Goal: Task Accomplishment & Management: Use online tool/utility

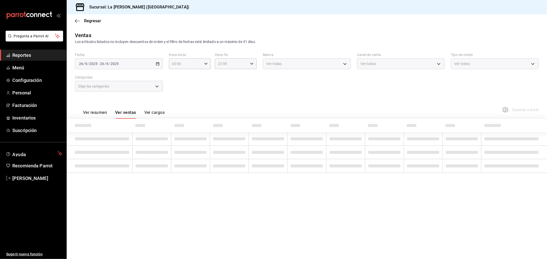
type input "10:00"
type input "04:59"
type input "999f802a-b8b1-4dcd-aac5-240a88f4f949"
click at [258, 30] on main "Regresar Ventas Los artículos listados no incluyen descuentos de orden y el fil…" at bounding box center [307, 136] width 480 height 245
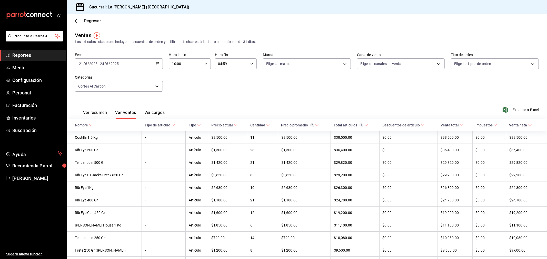
click at [255, 85] on div "Fecha [DATE] [DATE] - [DATE] [DATE] Hora inicio 10:00 Hora inicio Hora fin 04:5…" at bounding box center [307, 75] width 464 height 45
click at [28, 116] on span "Inventarios" at bounding box center [37, 118] width 50 height 7
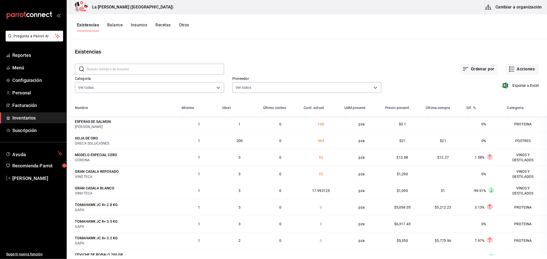
click at [179, 50] on div "Existencias" at bounding box center [307, 52] width 480 height 8
click at [128, 86] on body "Pregunta a Parrot AI Reportes Menú Configuración Personal Facturación Inventari…" at bounding box center [273, 128] width 547 height 256
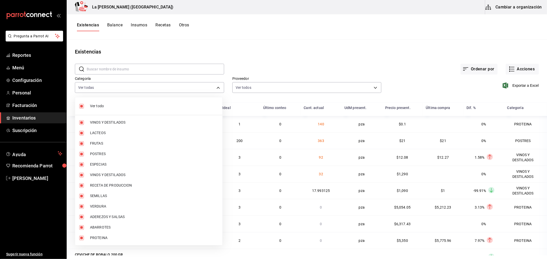
click at [98, 106] on span "Ver todo" at bounding box center [154, 106] width 128 height 5
checkbox input "false"
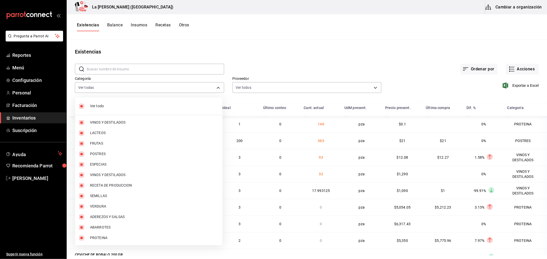
checkbox input "false"
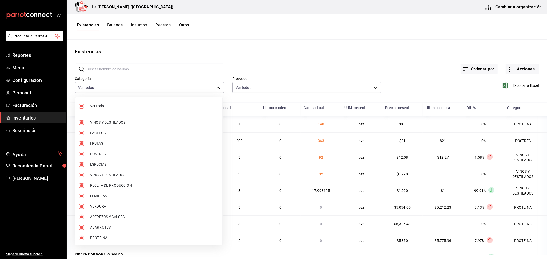
checkbox input "false"
click at [108, 121] on span "VINOS Y DESTILADOS" at bounding box center [154, 122] width 128 height 5
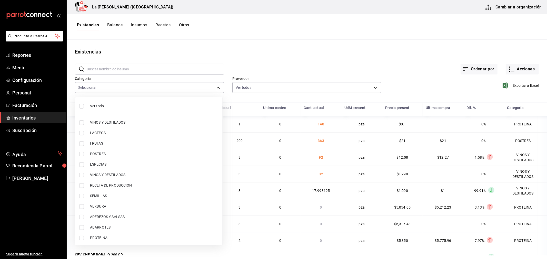
type input "be0ce7a6-2660-4f84-b744-857dbbbd8cf4"
checkbox input "true"
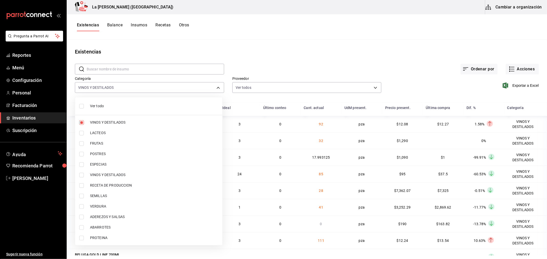
click at [109, 175] on span "VINOS Y DESTILADOS" at bounding box center [154, 175] width 128 height 5
type input "be0ce7a6-2660-4f84-b744-857dbbbd8cf4,6b144202-4515-49e4-b569-d22a29c80e26"
checkbox input "true"
click at [226, 37] on div at bounding box center [273, 129] width 547 height 259
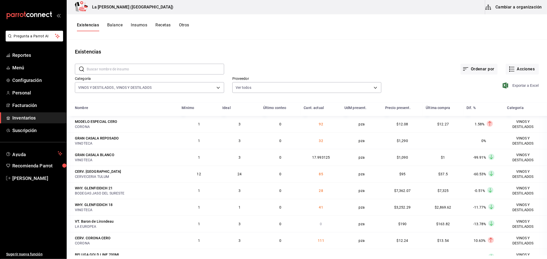
click at [510, 85] on span "Exportar a Excel" at bounding box center [520, 86] width 35 height 6
click at [19, 121] on link "Inventarios" at bounding box center [33, 118] width 66 height 11
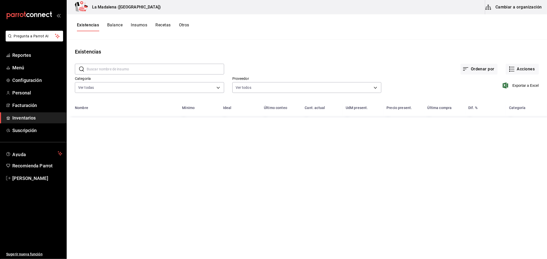
click at [252, 34] on div "Existencias Balance Insumos Recetas Otros" at bounding box center [307, 26] width 480 height 25
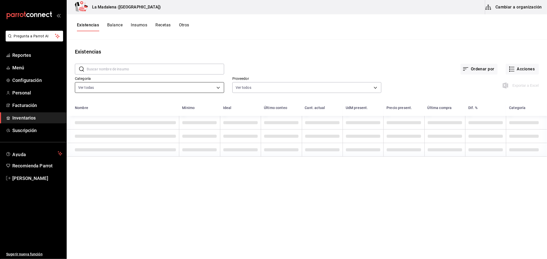
click at [134, 91] on body "Pregunta a Parrot AI Reportes Menú Configuración Personal Facturación Inventari…" at bounding box center [273, 128] width 547 height 256
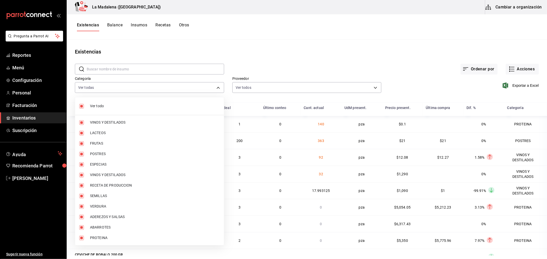
click at [91, 107] on span "Ver todo" at bounding box center [155, 106] width 130 height 5
checkbox input "false"
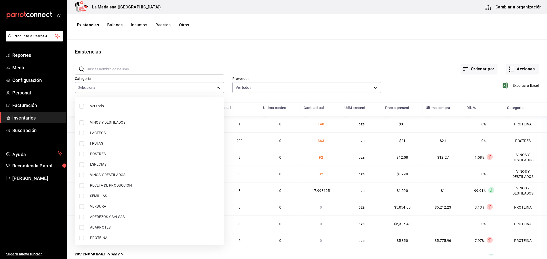
checkbox input "false"
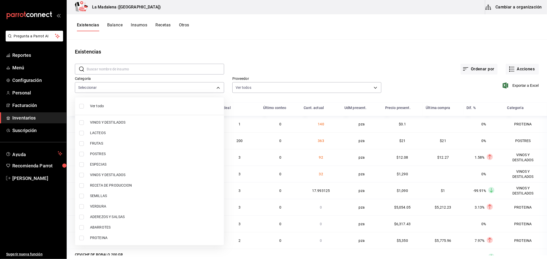
checkbox input "false"
click at [83, 123] on input "checkbox" at bounding box center [81, 122] width 5 height 5
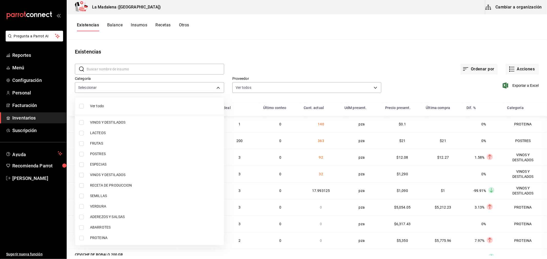
checkbox input "true"
type input "be0ce7a6-2660-4f84-b744-857dbbbd8cf4"
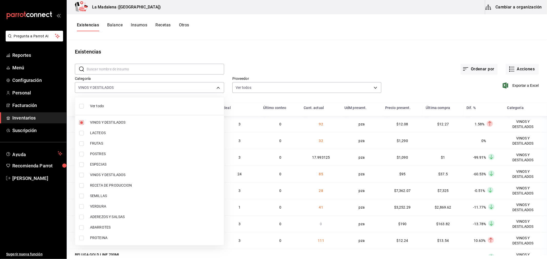
click at [83, 177] on input "checkbox" at bounding box center [81, 175] width 5 height 5
checkbox input "true"
type input "be0ce7a6-2660-4f84-b744-857dbbbd8cf4,6b144202-4515-49e4-b569-d22a29c80e26"
click at [360, 48] on div at bounding box center [273, 129] width 547 height 259
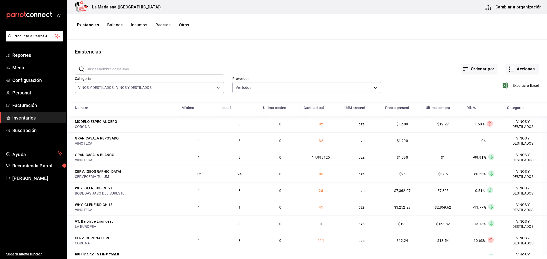
click at [510, 85] on span "Exportar a Excel" at bounding box center [520, 86] width 35 height 6
